Goal: Communication & Community: Participate in discussion

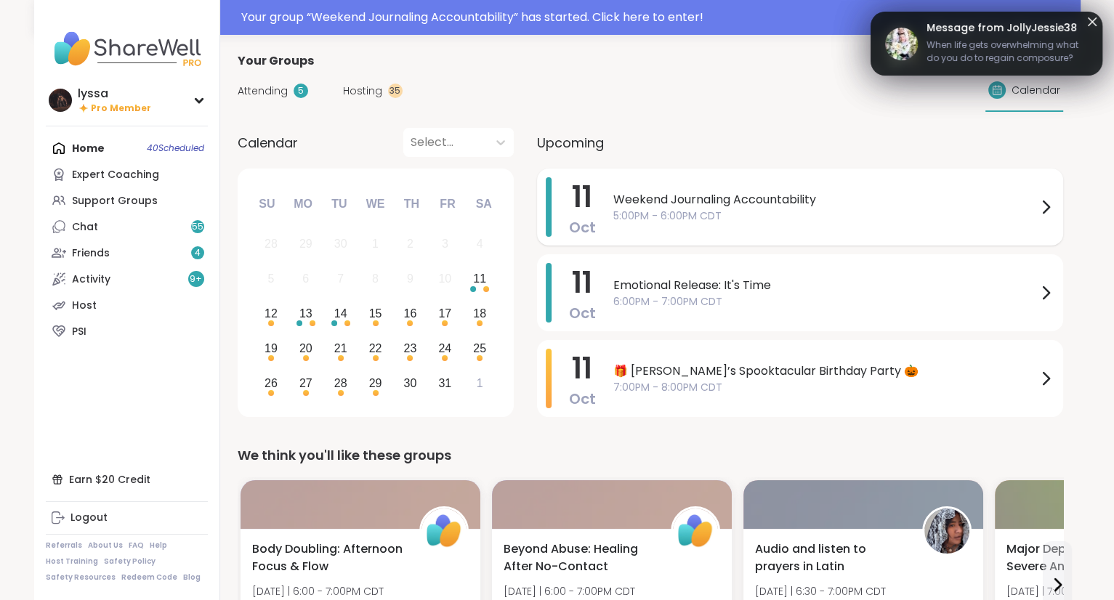
click at [709, 211] on span "5:00PM - 6:00PM CDT" at bounding box center [826, 216] width 424 height 15
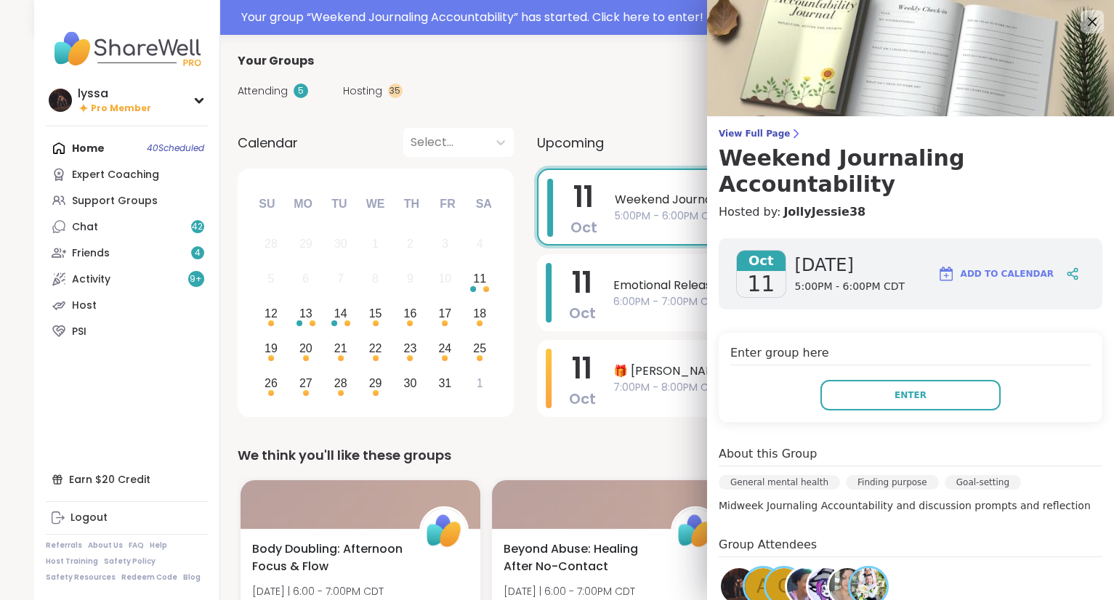
click at [922, 406] on div "Oct 11 Saturday 5:00PM - 6:00PM CDT Add to Calendar Enter group here Enter Abou…" at bounding box center [910, 509] width 407 height 564
click at [954, 380] on button "Enter" at bounding box center [911, 395] width 180 height 31
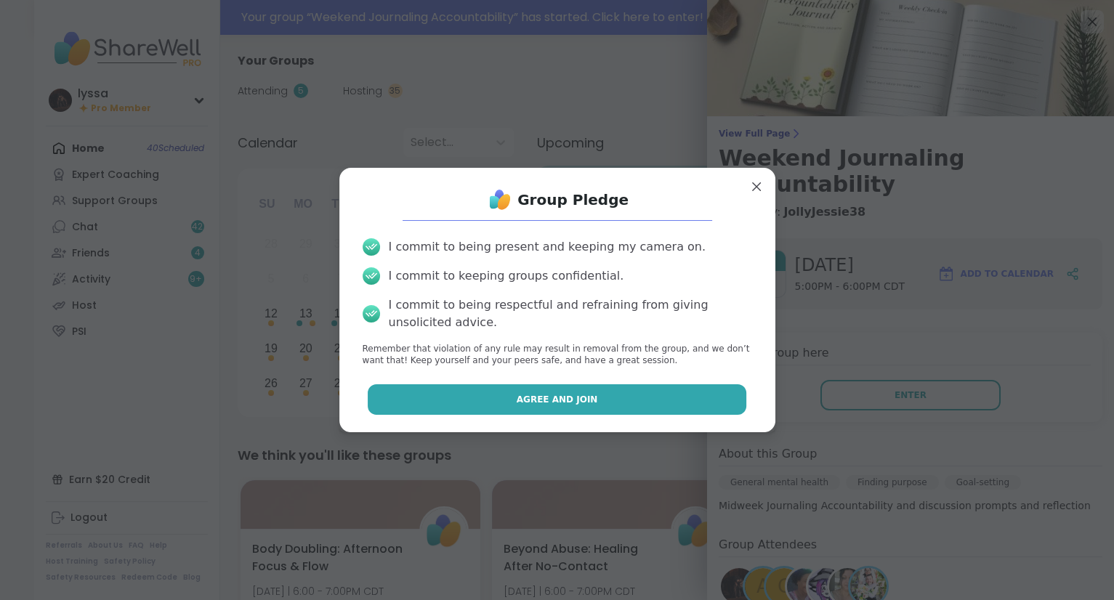
click at [705, 406] on button "Agree and Join" at bounding box center [557, 400] width 379 height 31
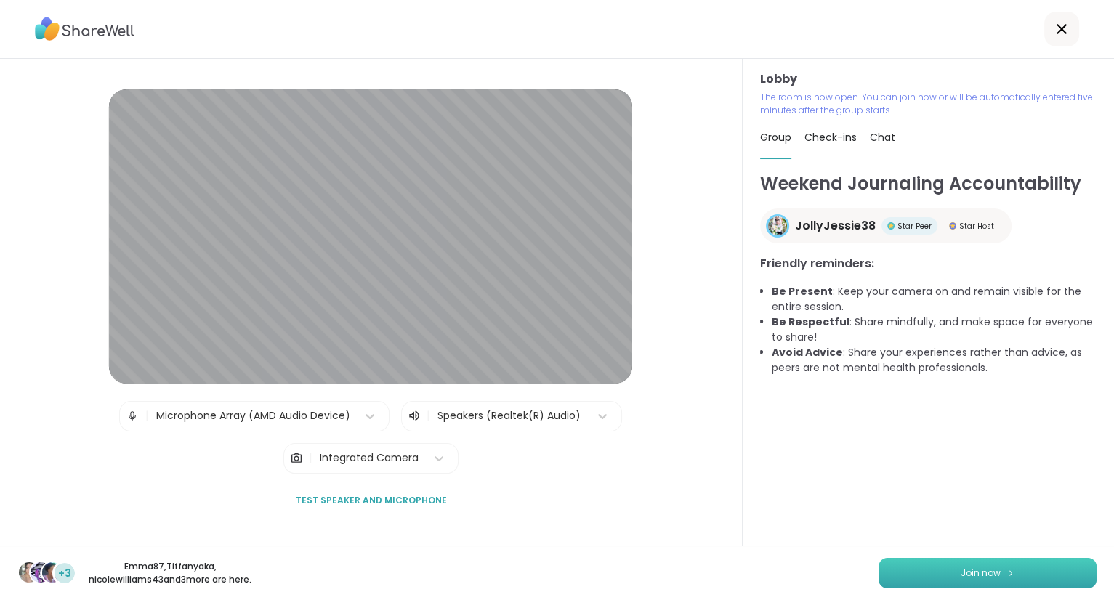
click at [1053, 580] on button "Join now" at bounding box center [988, 573] width 218 height 31
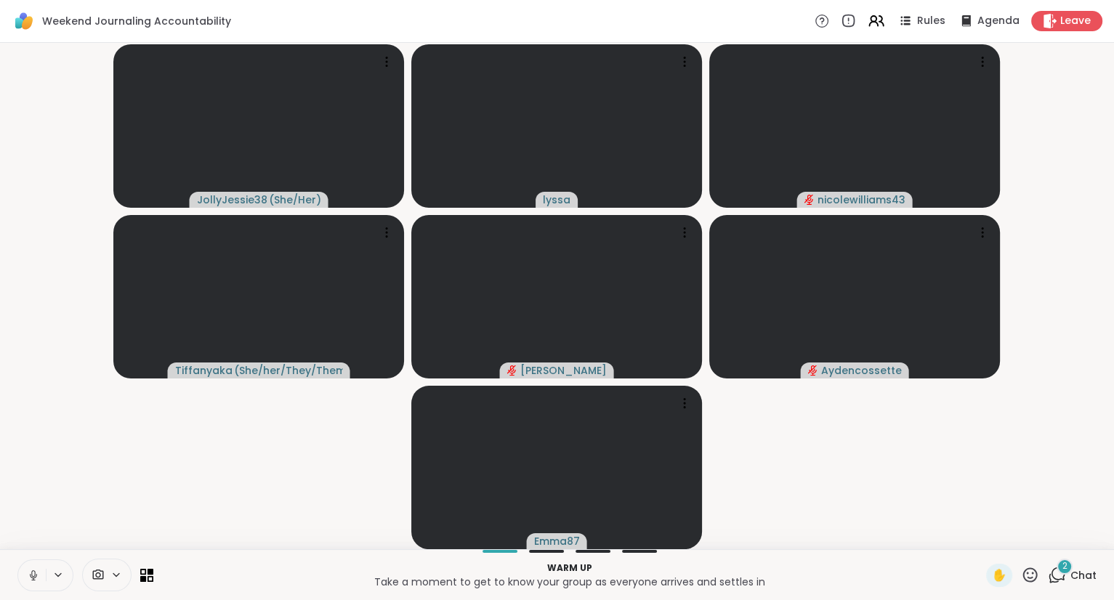
click at [43, 582] on button at bounding box center [32, 575] width 28 height 31
click at [1022, 589] on div "Warm up Take a moment to get to know your group as everyone arrives and settles…" at bounding box center [557, 575] width 1114 height 51
click at [1033, 545] on div "JollyJessie38 ( She/Her ) lyssa nicolewilliams43 Tiffanyaka ( She/her/They/Them…" at bounding box center [557, 296] width 1114 height 507
click at [39, 575] on icon at bounding box center [33, 575] width 13 height 13
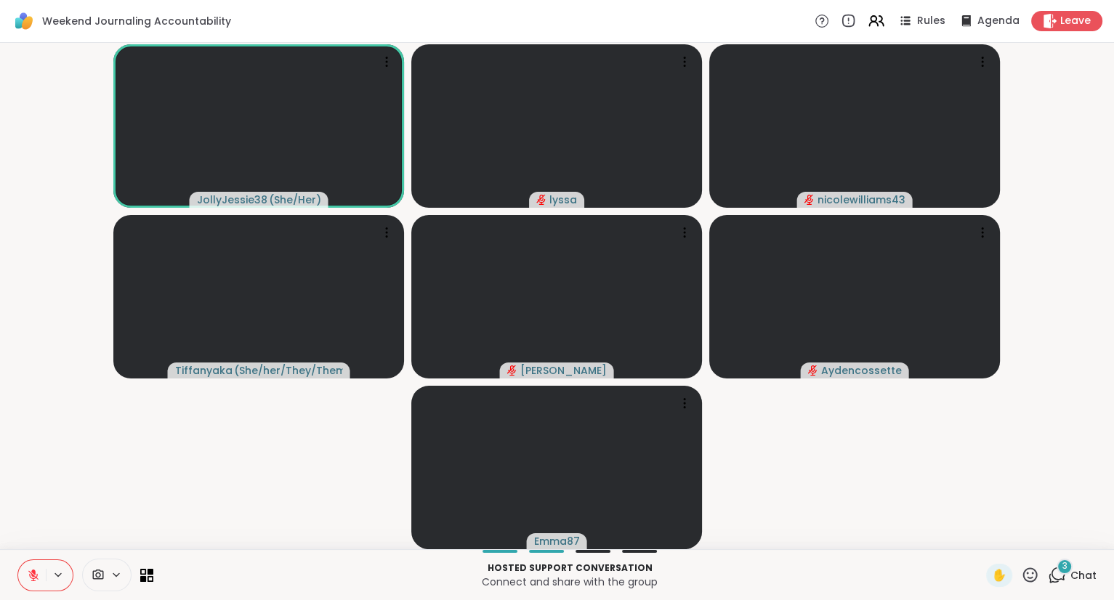
click at [1077, 571] on span "Chat" at bounding box center [1084, 575] width 26 height 15
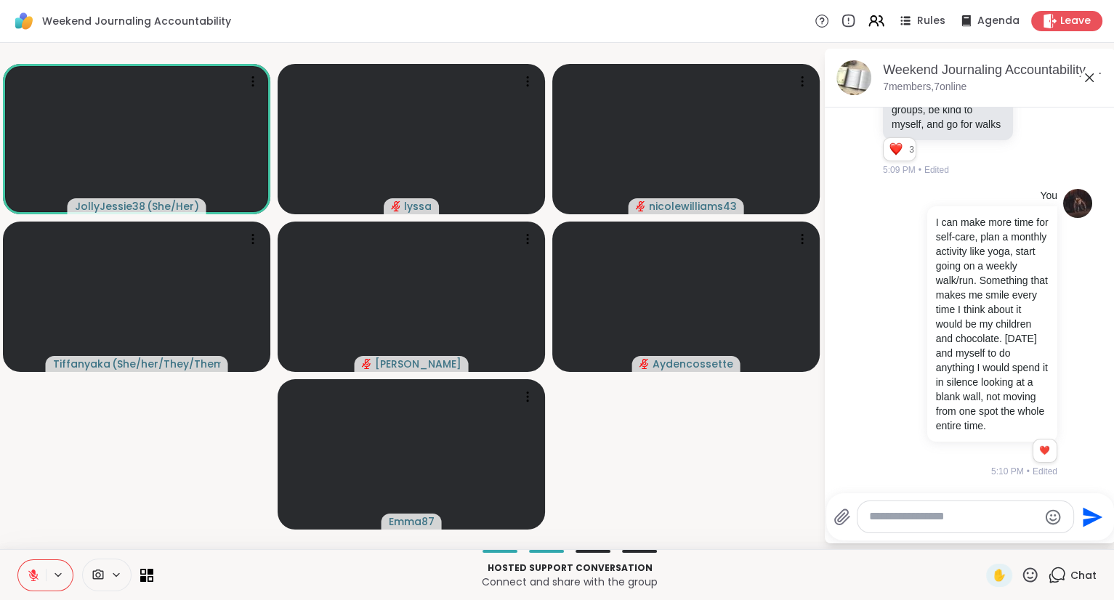
scroll to position [1572, 0]
click at [1029, 583] on icon at bounding box center [1030, 575] width 18 height 18
click at [1016, 535] on span "👍" at bounding box center [1020, 536] width 15 height 17
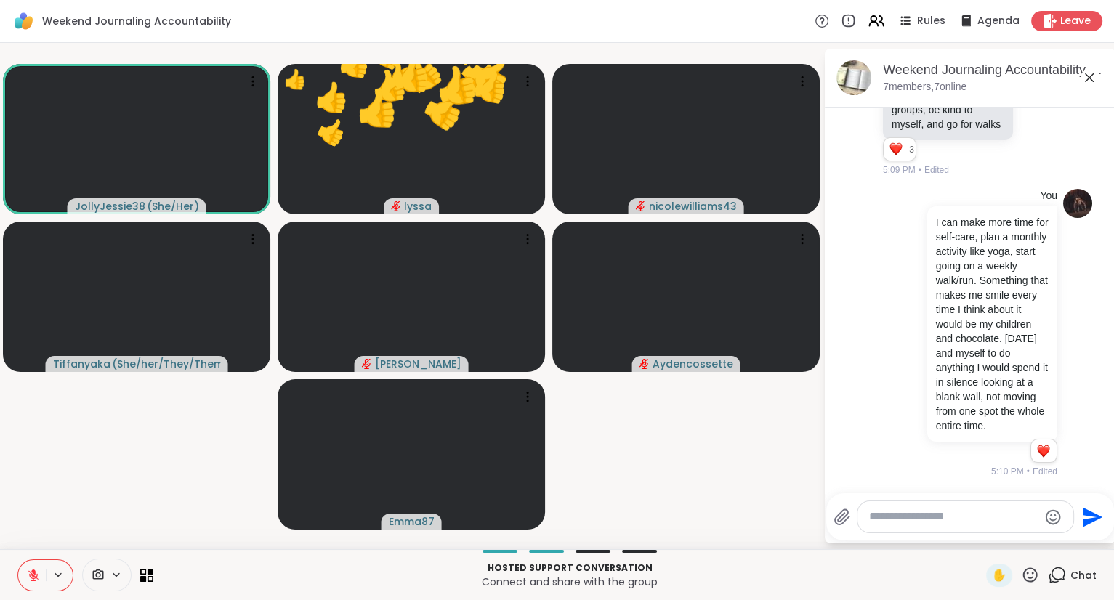
click at [1036, 580] on icon at bounding box center [1031, 575] width 15 height 15
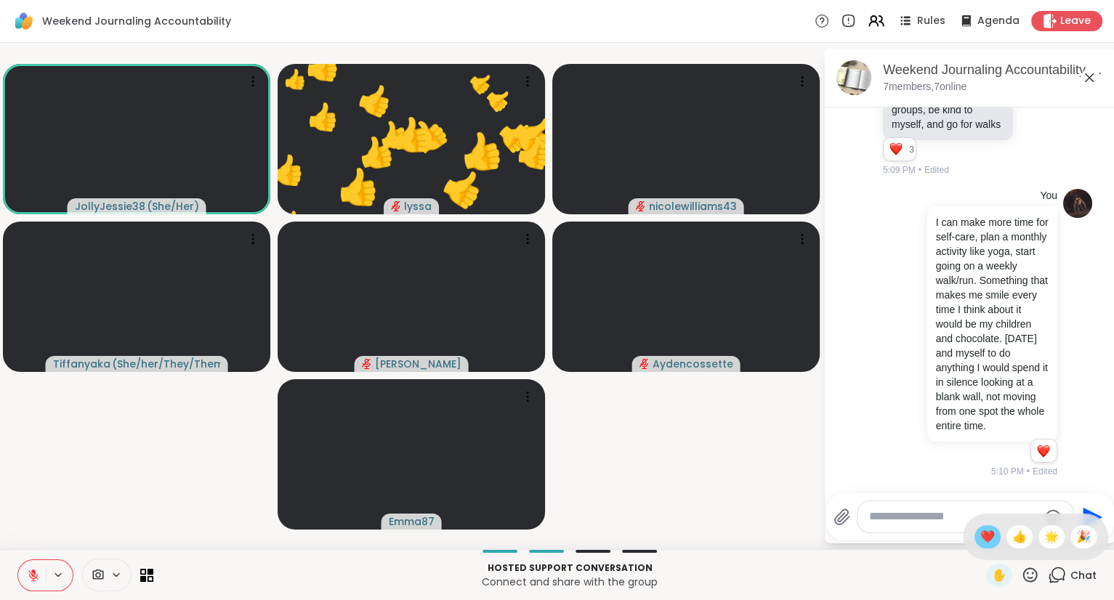
click at [986, 549] on div "❤️" at bounding box center [988, 537] width 26 height 23
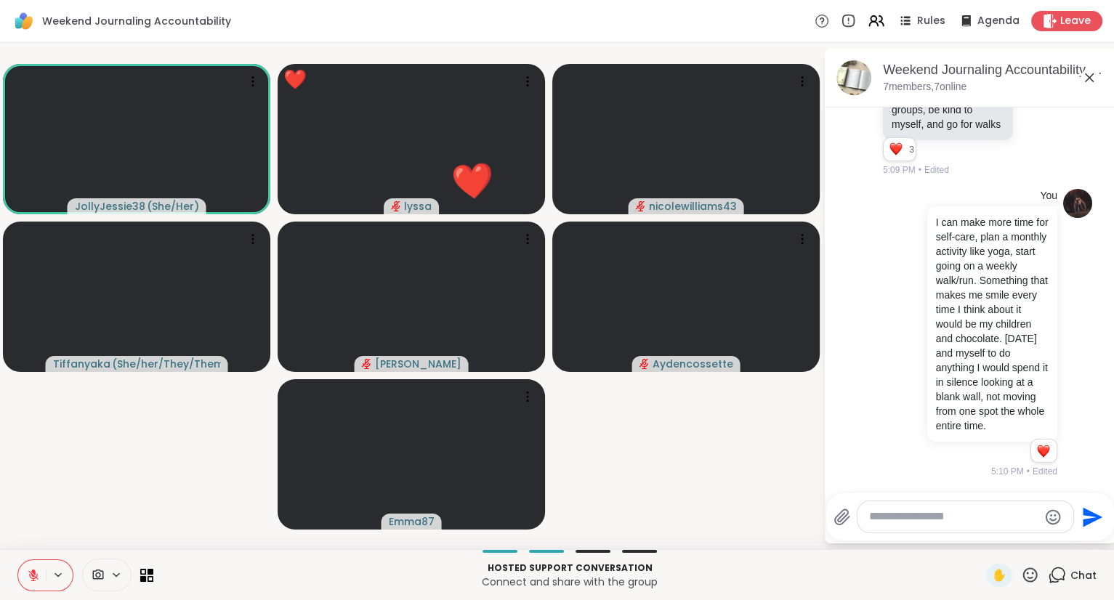
click at [28, 568] on button at bounding box center [32, 575] width 28 height 31
click at [27, 579] on icon at bounding box center [33, 575] width 13 height 13
click at [31, 574] on icon at bounding box center [33, 576] width 10 height 10
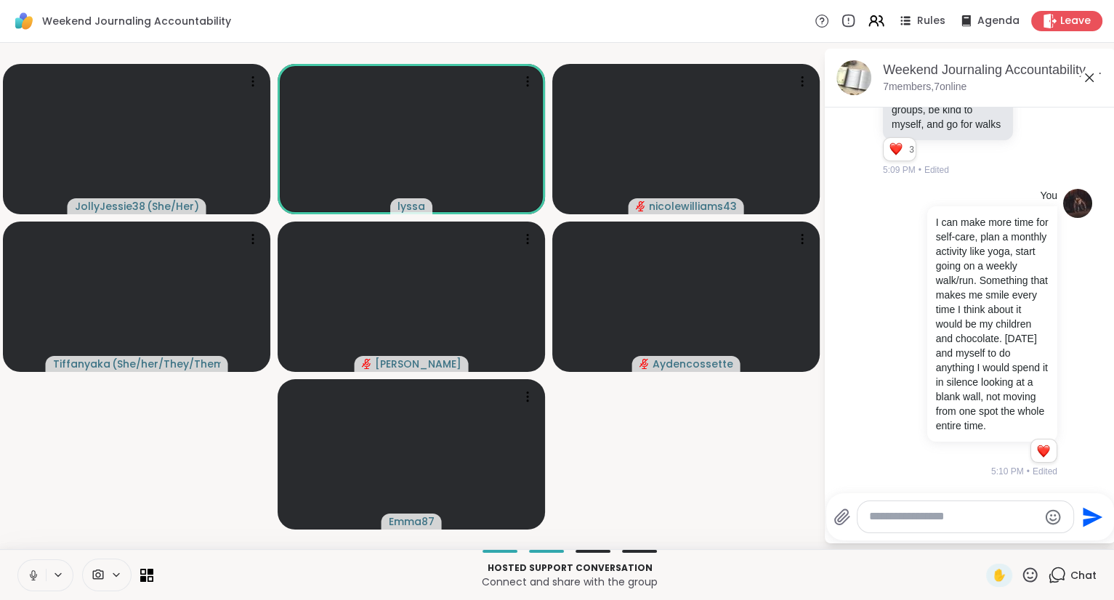
click at [28, 571] on icon at bounding box center [33, 575] width 13 height 13
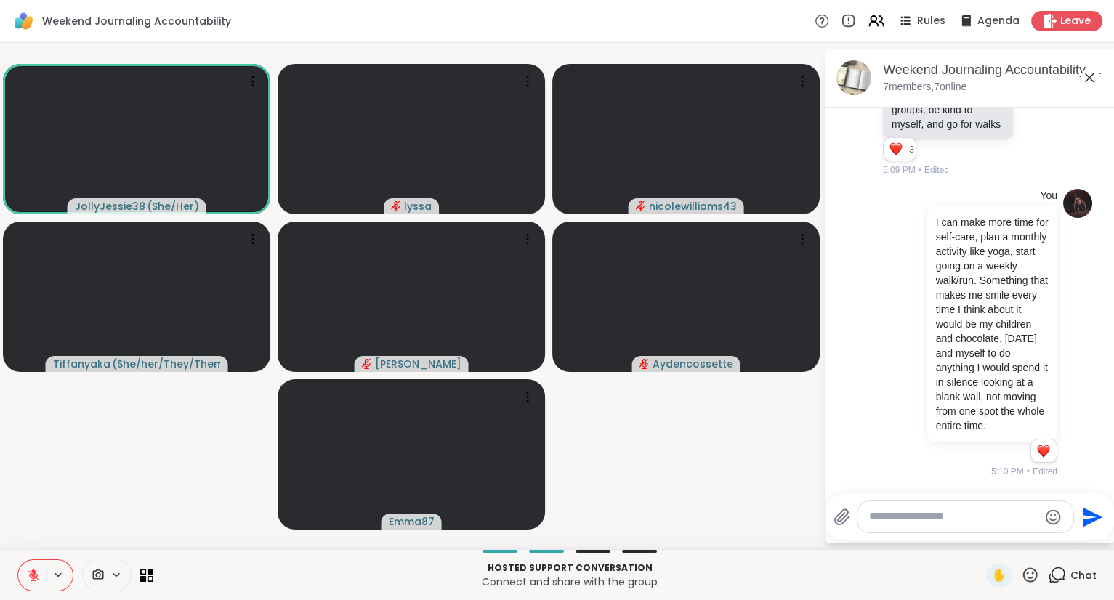
click at [28, 566] on button at bounding box center [32, 575] width 28 height 31
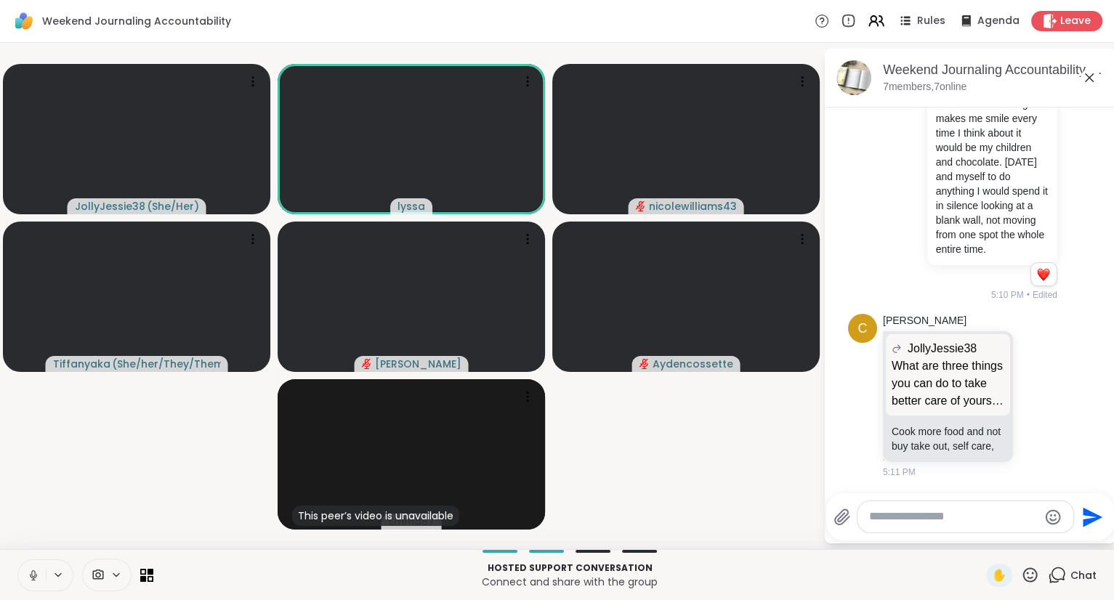
scroll to position [1769, 0]
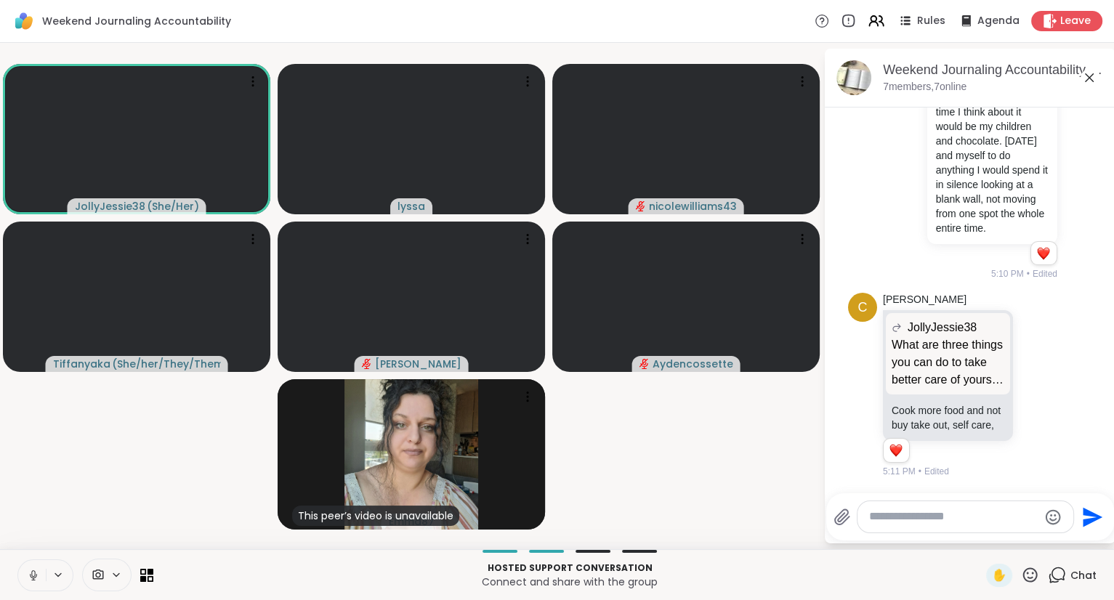
click at [33, 577] on icon at bounding box center [33, 575] width 13 height 13
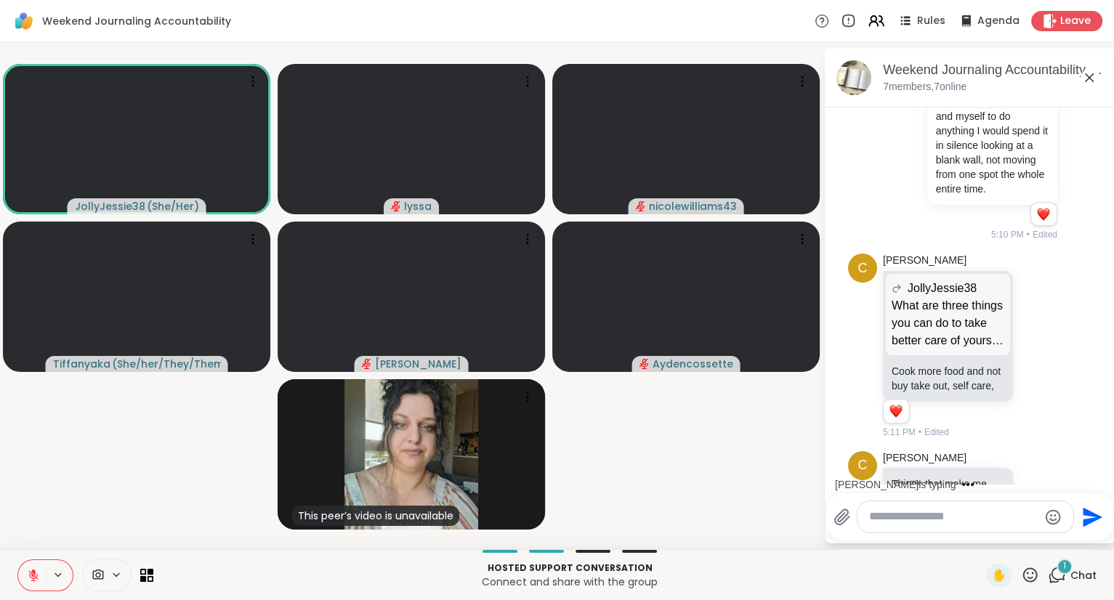
scroll to position [1875, 0]
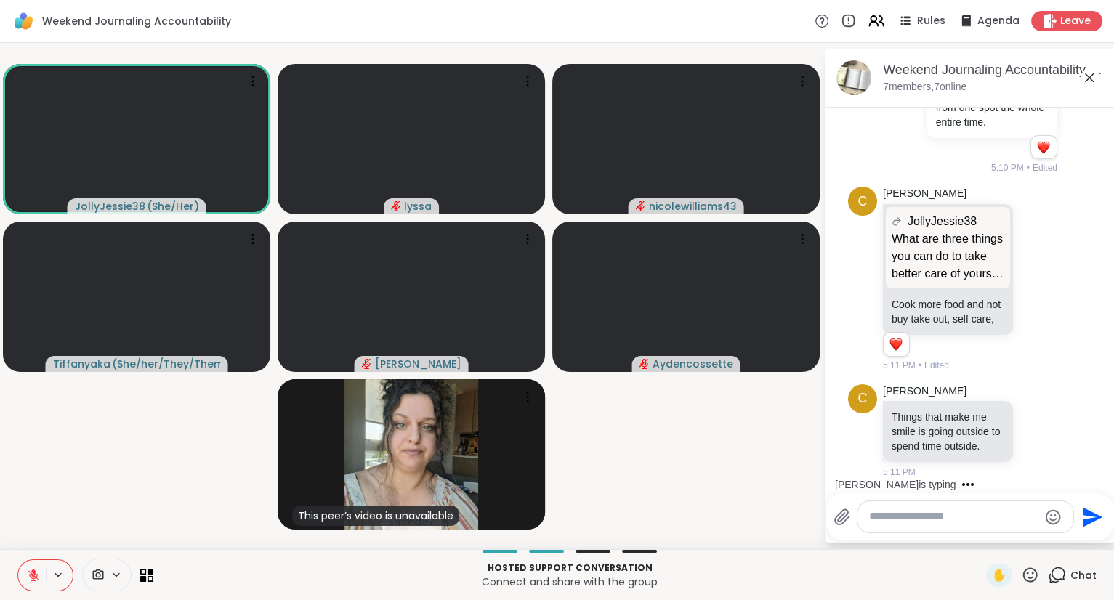
click at [1086, 79] on icon at bounding box center [1089, 77] width 17 height 17
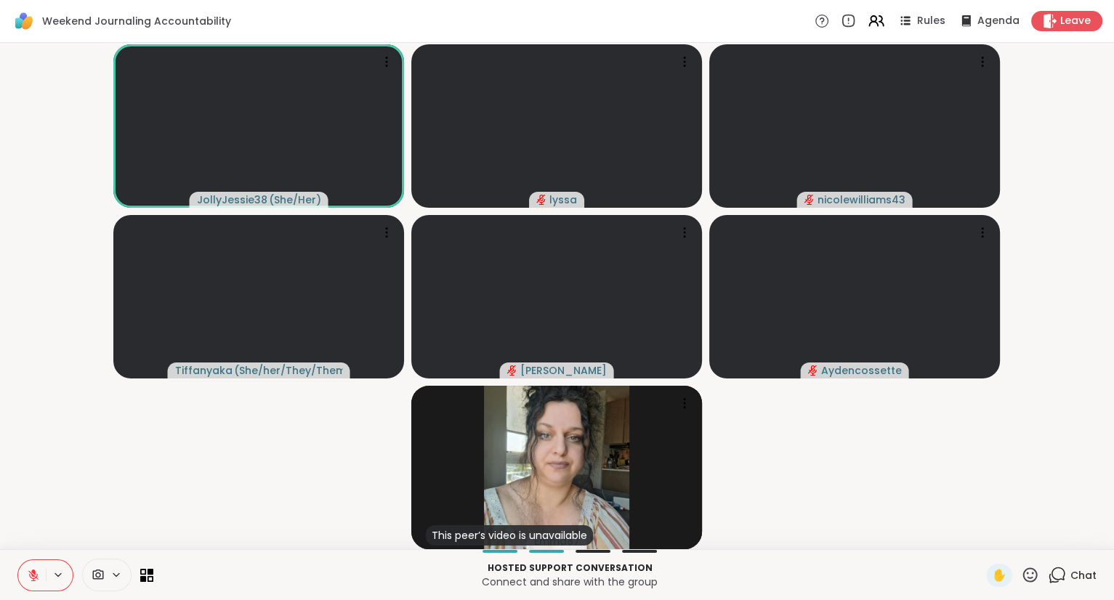
click at [46, 577] on button at bounding box center [59, 575] width 27 height 12
click at [34, 574] on icon at bounding box center [33, 572] width 4 height 6
click at [29, 567] on button at bounding box center [31, 575] width 30 height 31
click at [28, 473] on video-player-container "JollyJessie38 ( She/Her ) lyssa nicolewilliams43 [PERSON_NAME] ( She/her/They/T…" at bounding box center [557, 296] width 1097 height 495
click at [1037, 571] on icon at bounding box center [1031, 575] width 15 height 15
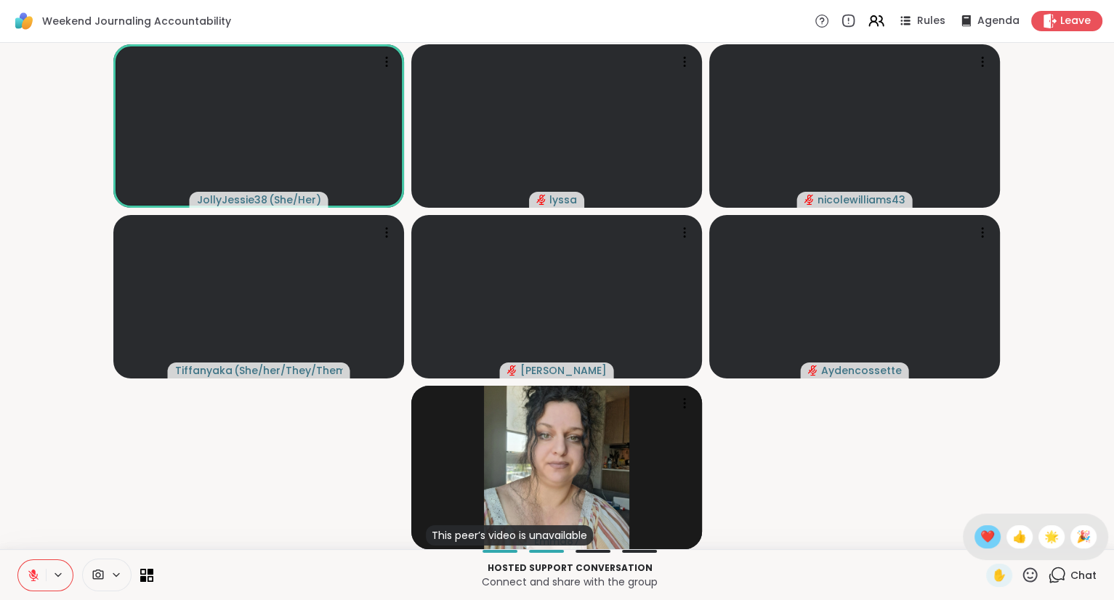
click at [988, 533] on span "❤️" at bounding box center [988, 536] width 15 height 17
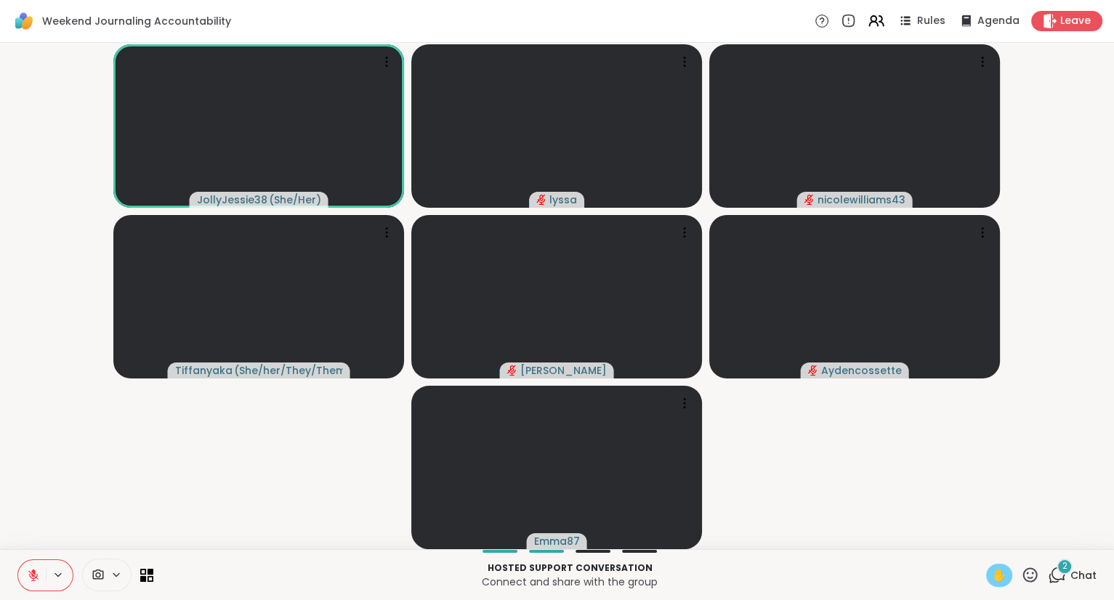
click at [1000, 578] on span "✋" at bounding box center [999, 575] width 15 height 17
click at [28, 575] on icon at bounding box center [33, 575] width 13 height 13
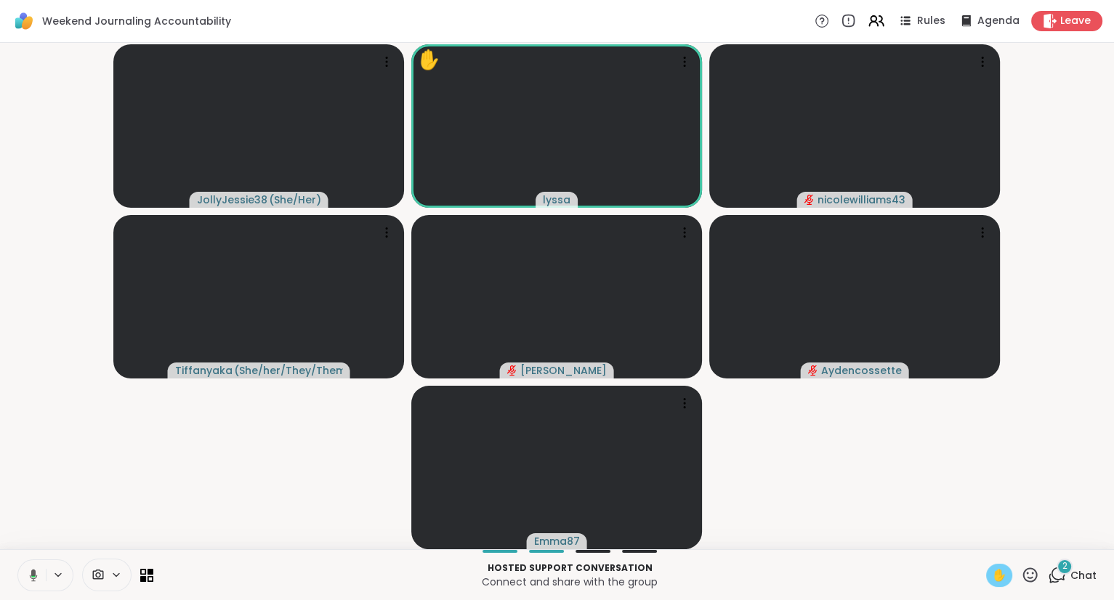
click at [39, 563] on button at bounding box center [31, 575] width 30 height 31
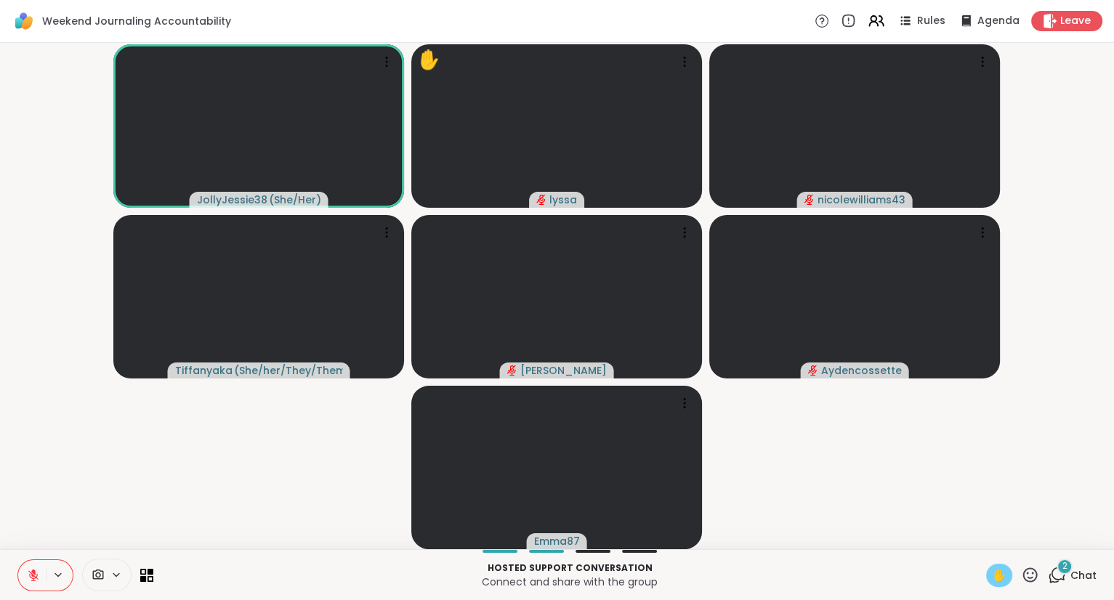
click at [1004, 571] on span "✋" at bounding box center [999, 575] width 15 height 17
click at [34, 571] on icon at bounding box center [33, 572] width 4 height 6
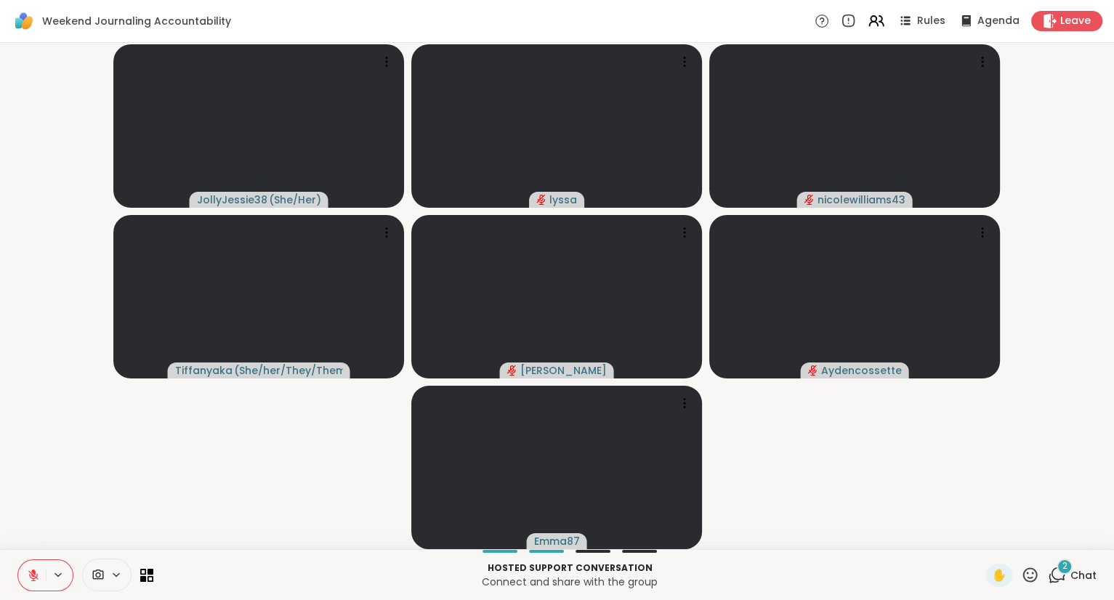
click at [33, 562] on button at bounding box center [32, 575] width 28 height 31
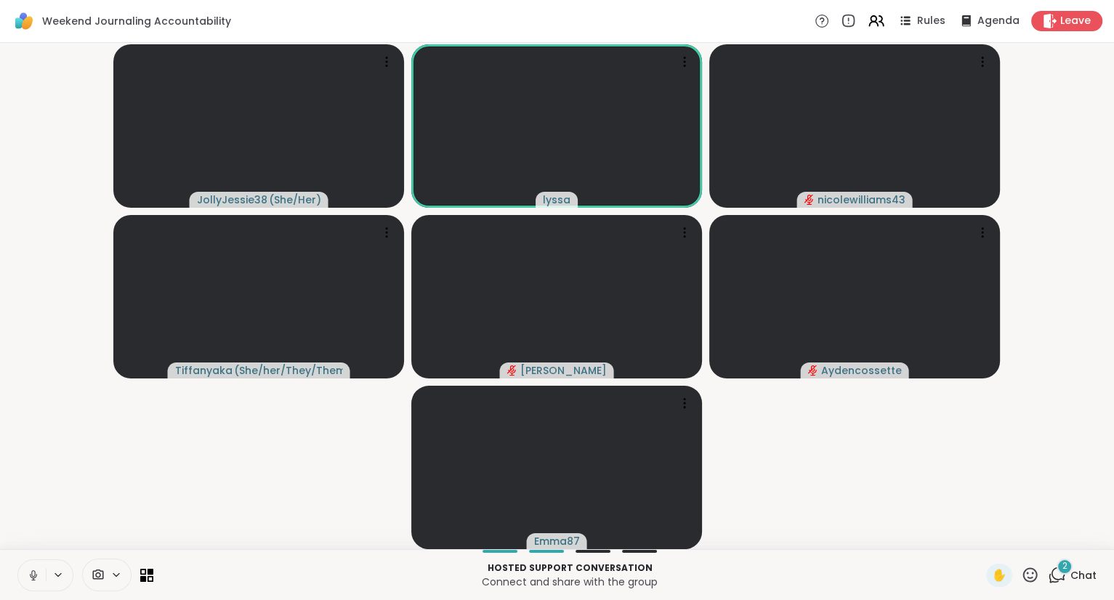
click at [33, 566] on button at bounding box center [32, 575] width 28 height 31
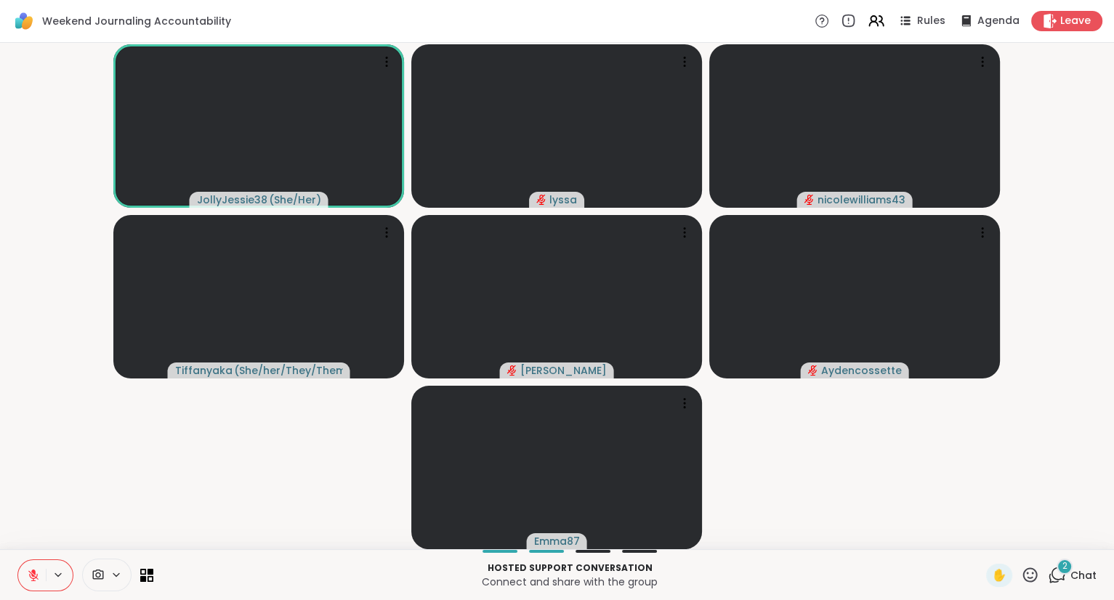
click at [31, 568] on button at bounding box center [32, 575] width 28 height 31
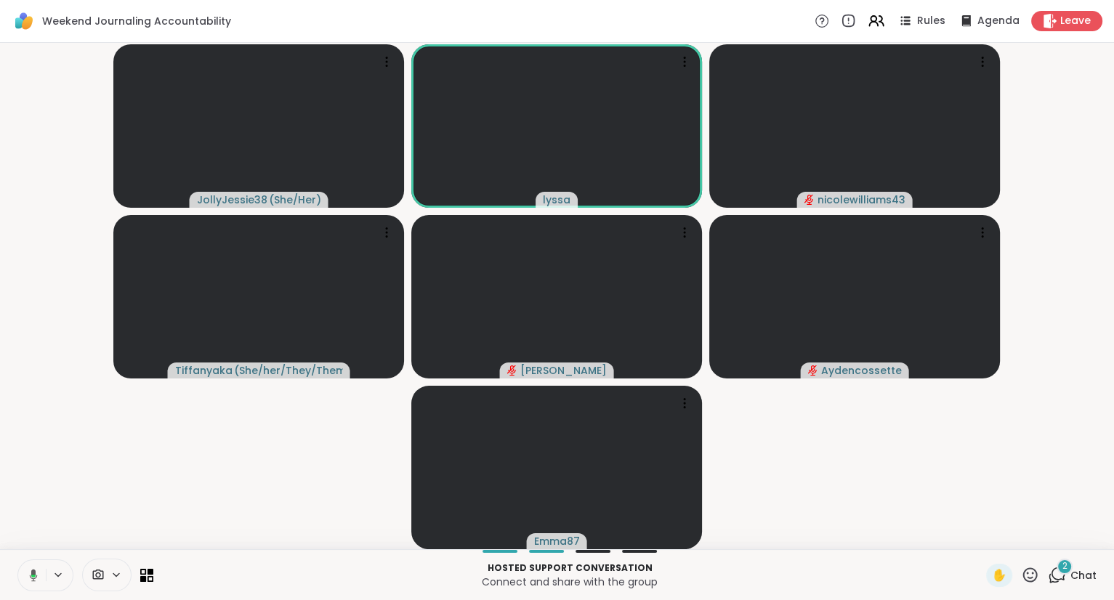
click at [36, 568] on button at bounding box center [31, 575] width 30 height 31
